Goal: Check status

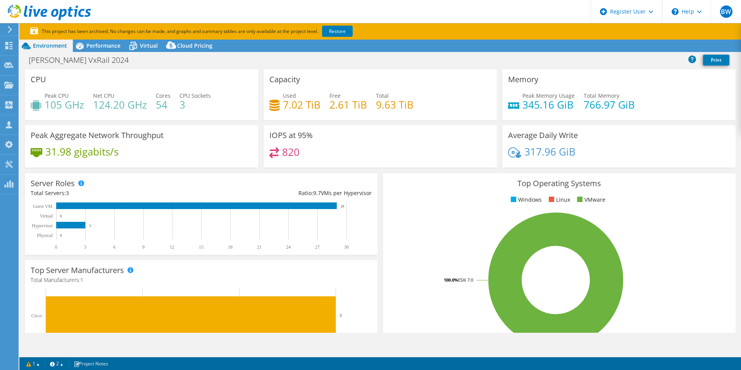
select select "USEast"
select select "USD"
click at [11, 48] on icon at bounding box center [8, 45] width 9 height 7
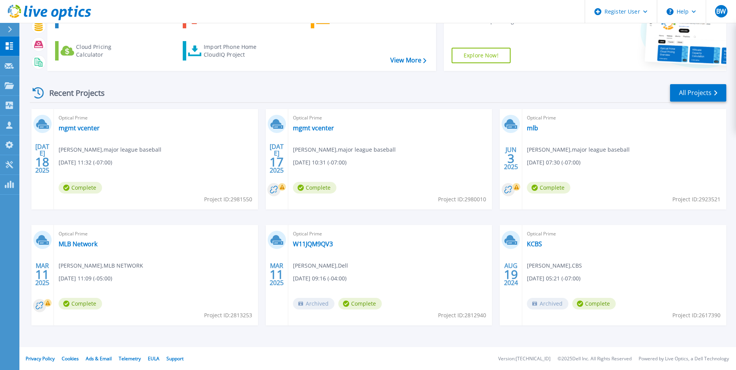
scroll to position [60, 0]
click at [529, 131] on link "mlb" at bounding box center [532, 128] width 11 height 8
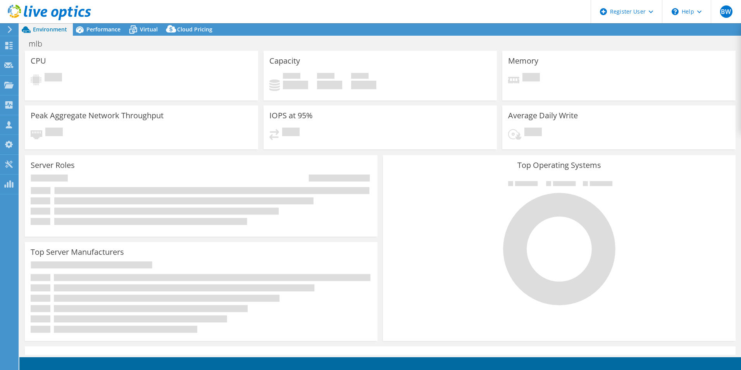
select select "USD"
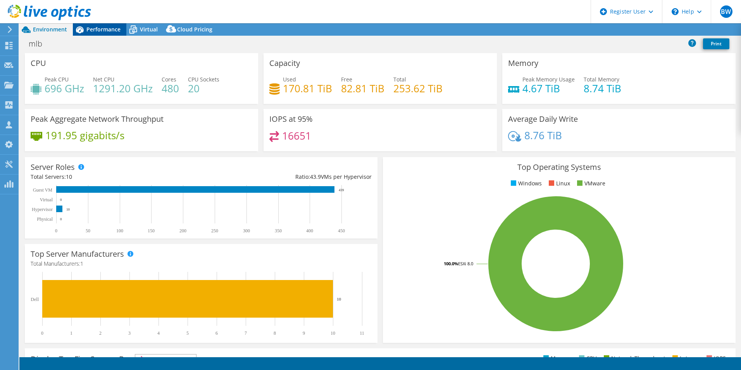
click at [107, 33] on div "Performance" at bounding box center [100, 29] width 54 height 12
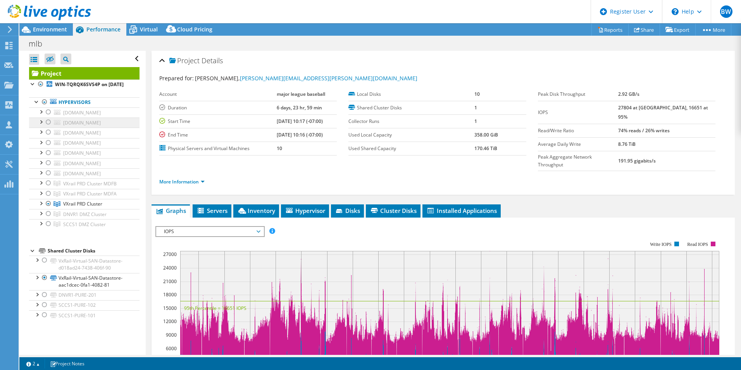
scroll to position [31, 0]
click at [54, 28] on span "Environment" at bounding box center [50, 29] width 34 height 7
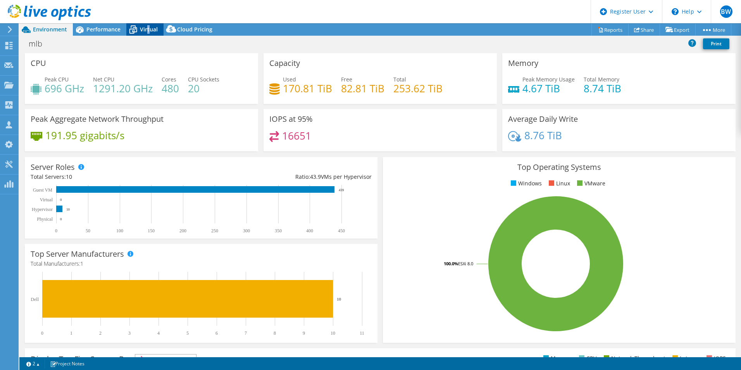
click at [147, 30] on span "Virtual" at bounding box center [149, 29] width 18 height 7
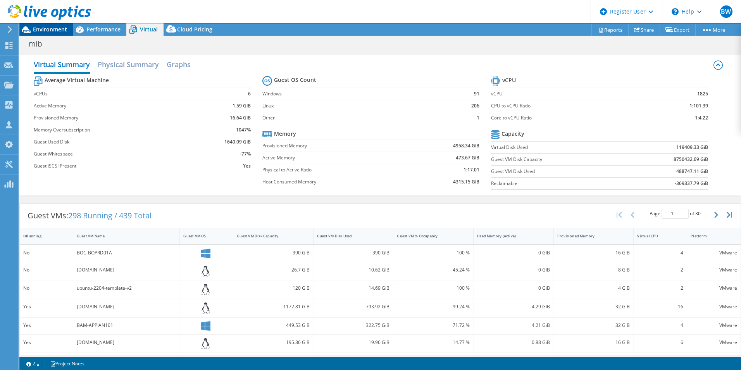
click at [63, 32] on span "Environment" at bounding box center [50, 29] width 34 height 7
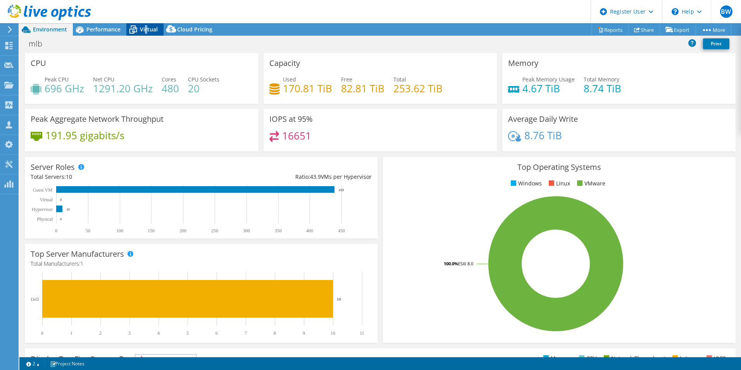
click at [144, 27] on span "Virtual" at bounding box center [149, 29] width 18 height 7
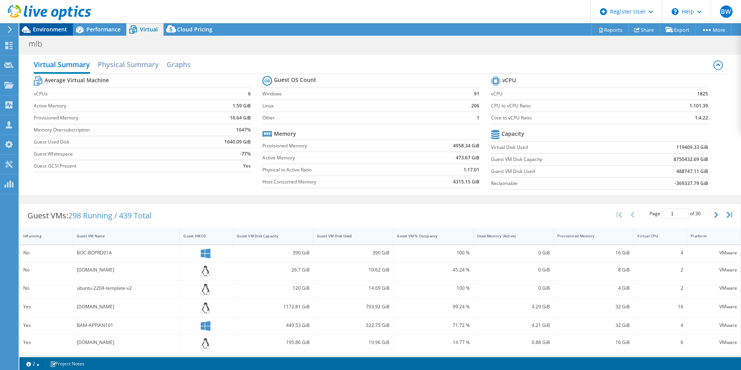
click at [54, 29] on span "Environment" at bounding box center [50, 29] width 34 height 7
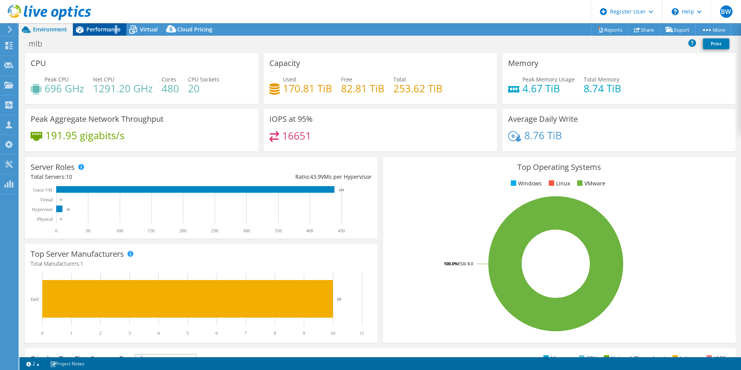
click at [114, 34] on div "Performance" at bounding box center [100, 29] width 54 height 12
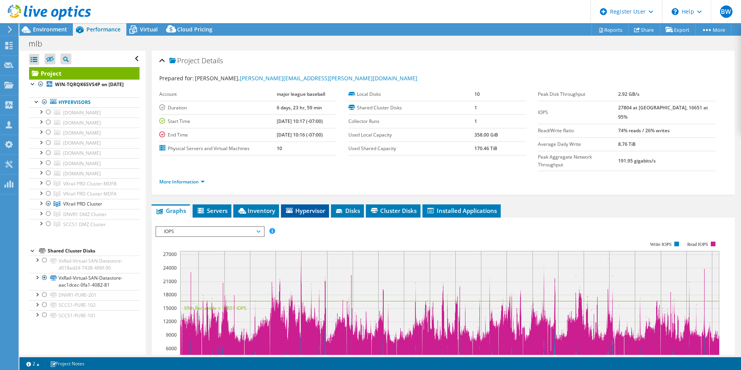
click at [301, 207] on span "Hypervisor" at bounding box center [305, 211] width 40 height 8
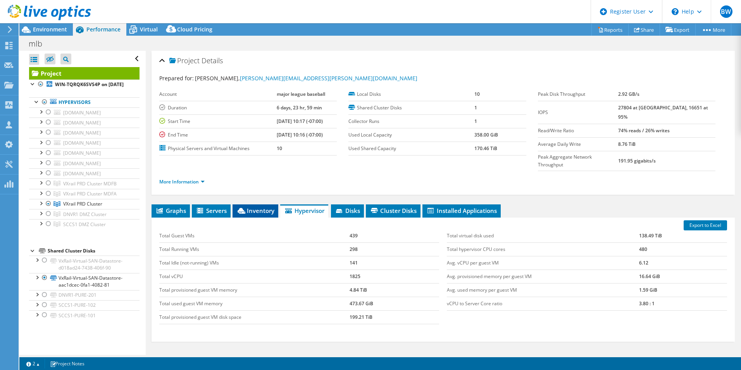
click at [260, 207] on span "Inventory" at bounding box center [256, 211] width 38 height 8
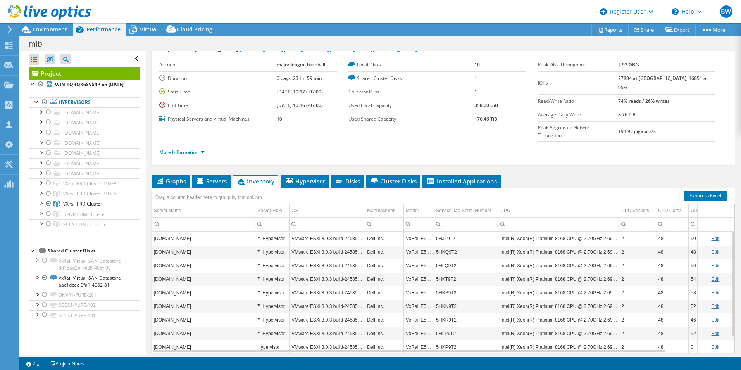
scroll to position [41, 0]
